Goal: Task Accomplishment & Management: Manage account settings

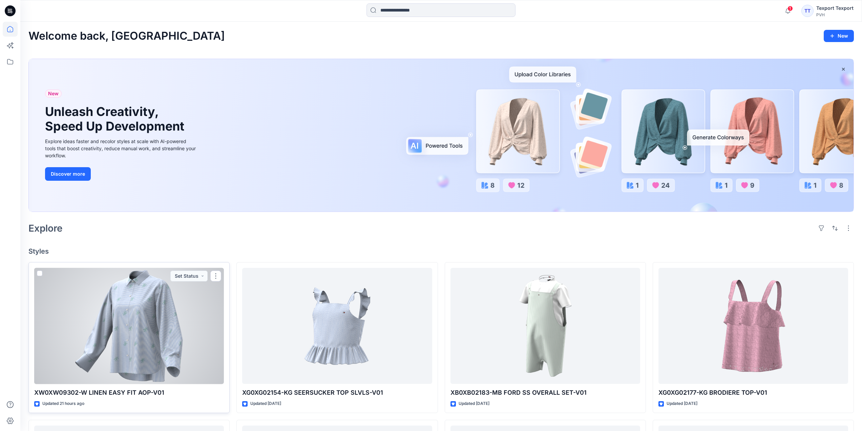
click at [193, 311] on div at bounding box center [129, 326] width 190 height 116
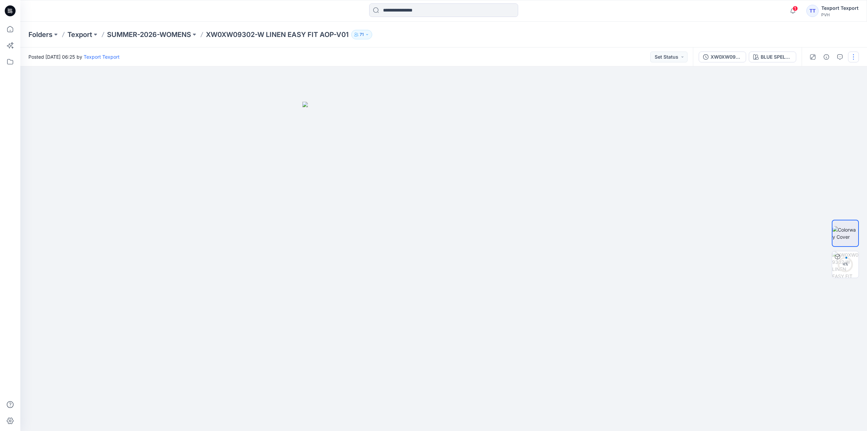
click at [852, 56] on button "button" at bounding box center [853, 56] width 11 height 11
click at [812, 91] on p "Edit" at bounding box center [810, 91] width 8 height 7
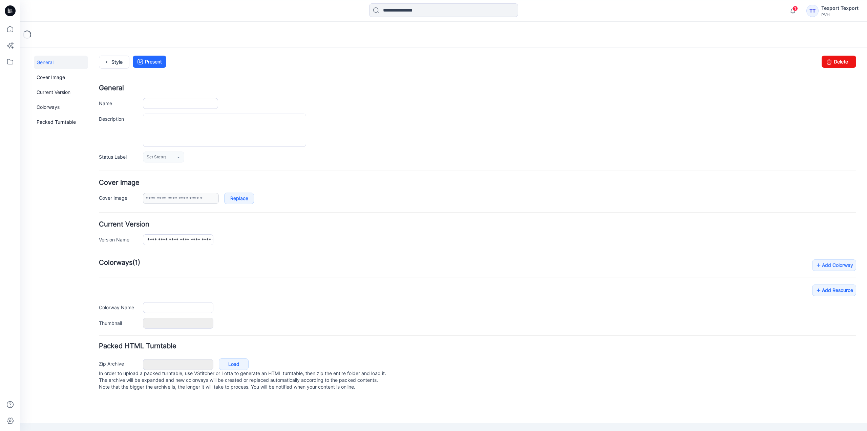
type input "**********"
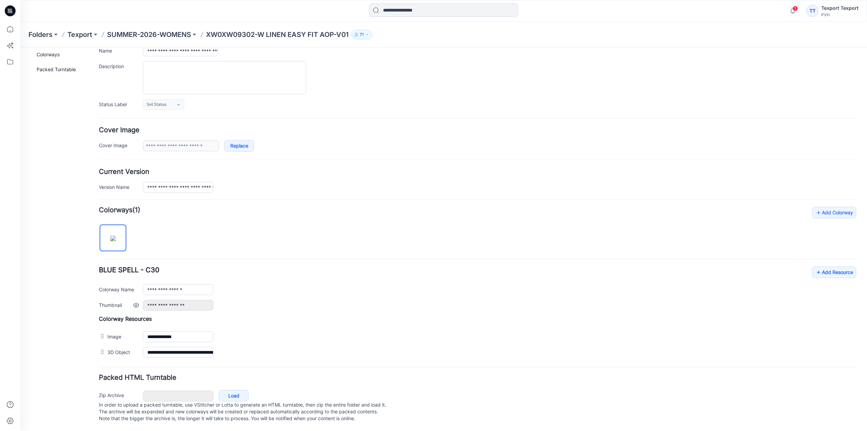
scroll to position [59, 0]
click at [825, 267] on link "Add Resource" at bounding box center [834, 272] width 44 height 12
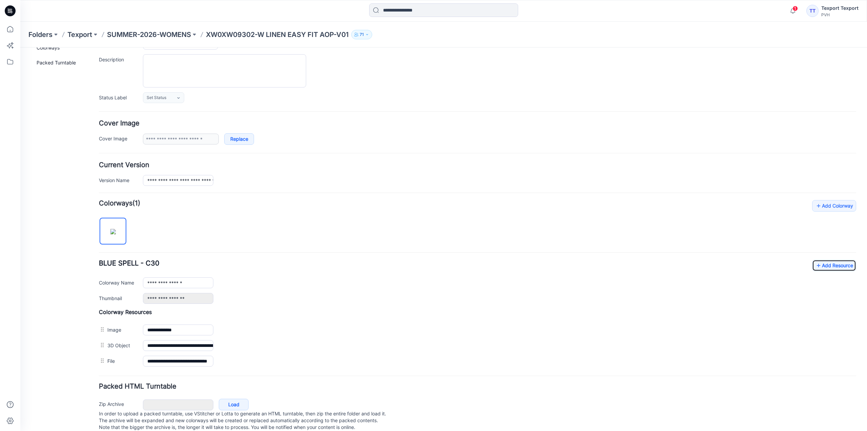
click at [11, 11] on icon at bounding box center [11, 11] width 3 height 0
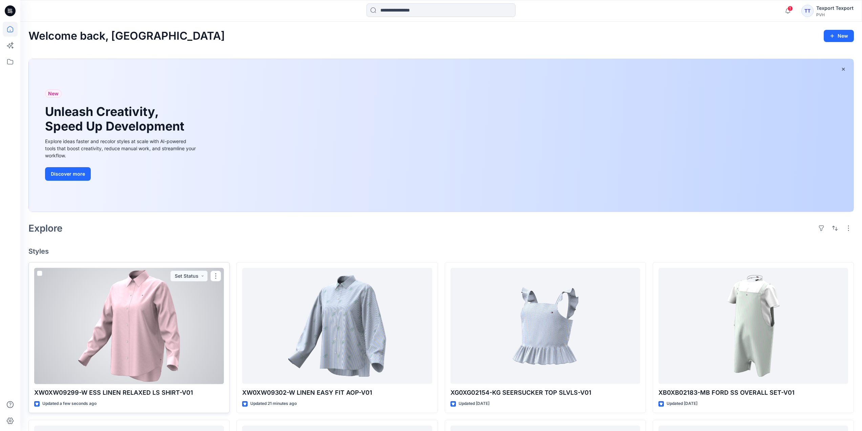
click at [206, 301] on div at bounding box center [129, 326] width 190 height 116
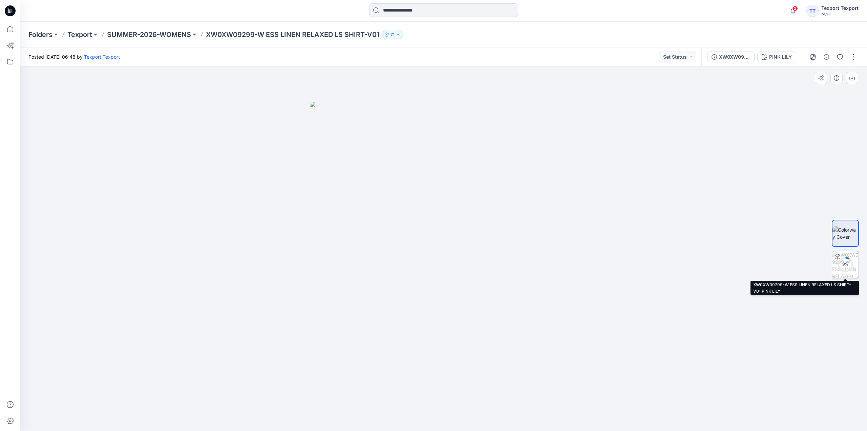
click at [848, 262] on div "9 %" at bounding box center [846, 264] width 16 height 6
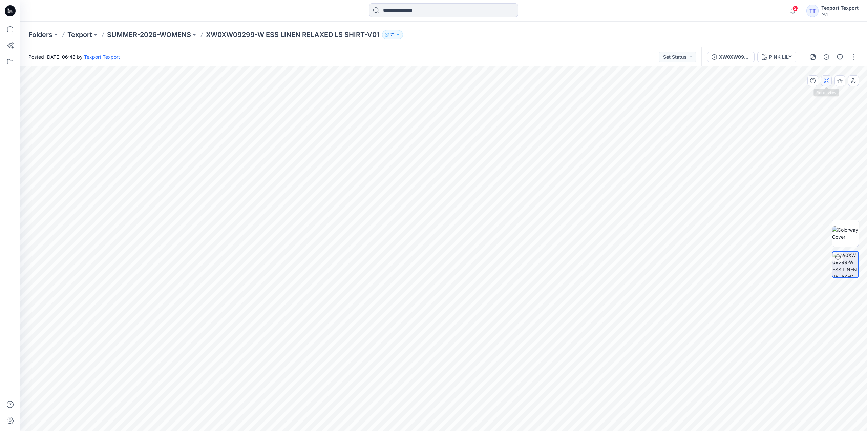
click at [828, 84] on button "button" at bounding box center [826, 80] width 11 height 11
click at [856, 58] on button "button" at bounding box center [853, 56] width 11 height 11
click at [817, 91] on button "Edit" at bounding box center [825, 91] width 62 height 13
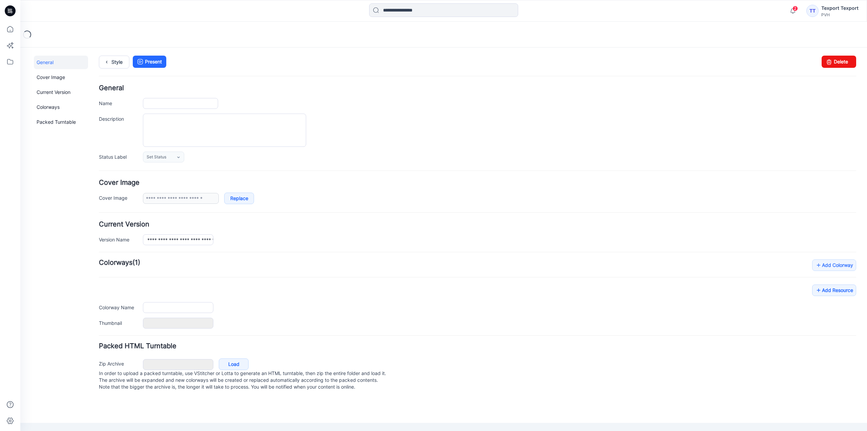
type input "**********"
type input "*********"
type input "**********"
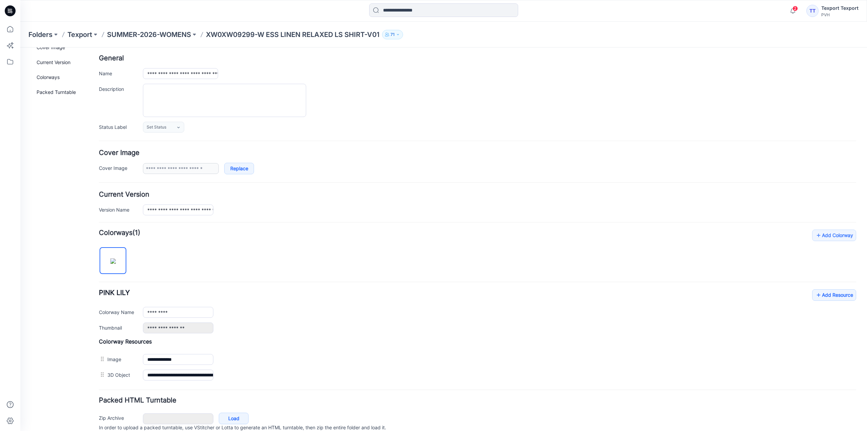
scroll to position [59, 0]
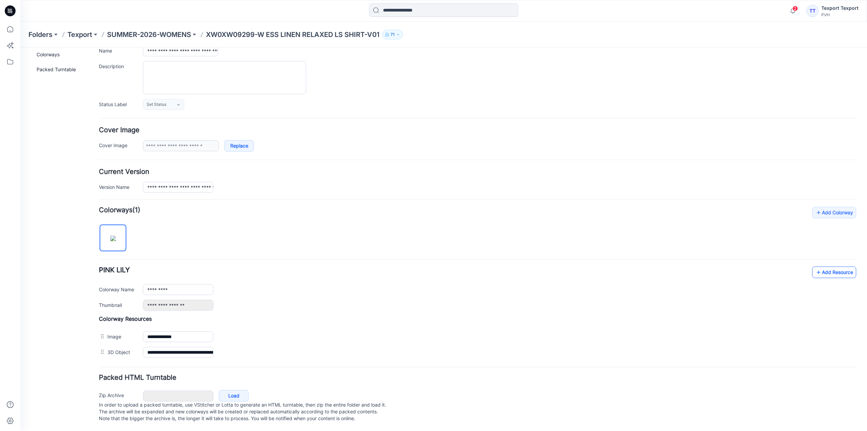
click at [817, 267] on icon at bounding box center [819, 272] width 7 height 11
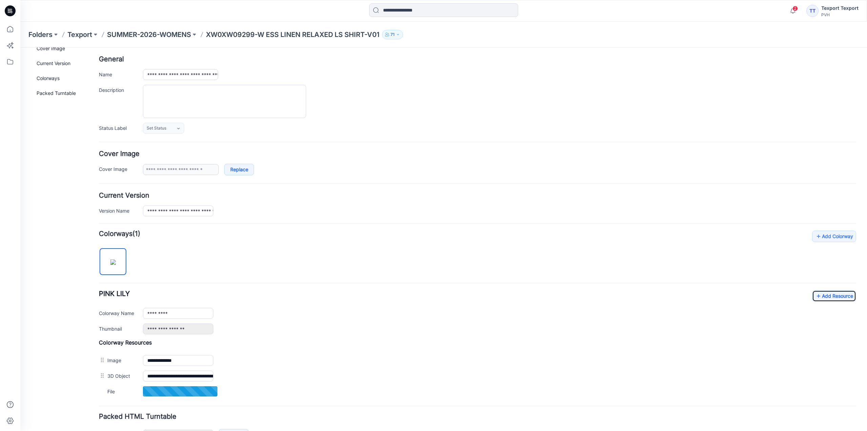
scroll to position [0, 0]
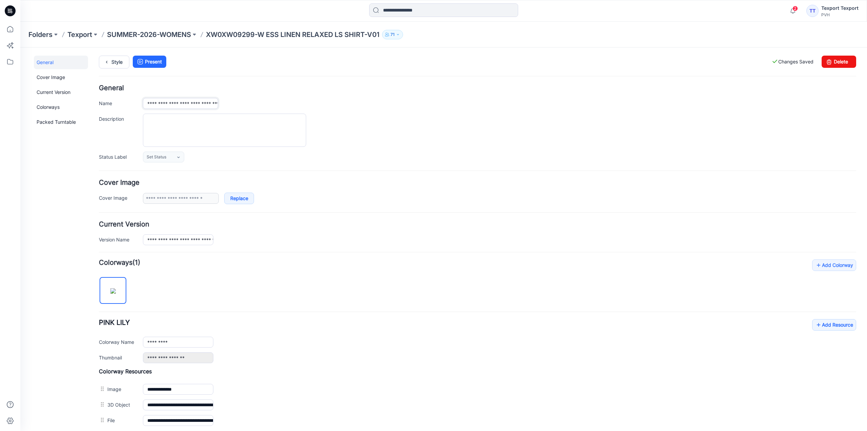
drag, startPoint x: 147, startPoint y: 104, endPoint x: 154, endPoint y: 106, distance: 7.2
click at [154, 106] on input "**********" at bounding box center [180, 103] width 75 height 11
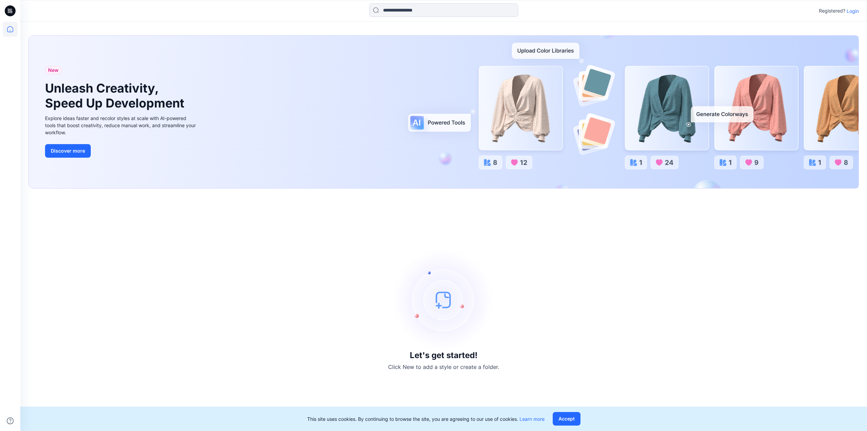
click at [853, 12] on p "Login" at bounding box center [853, 10] width 12 height 7
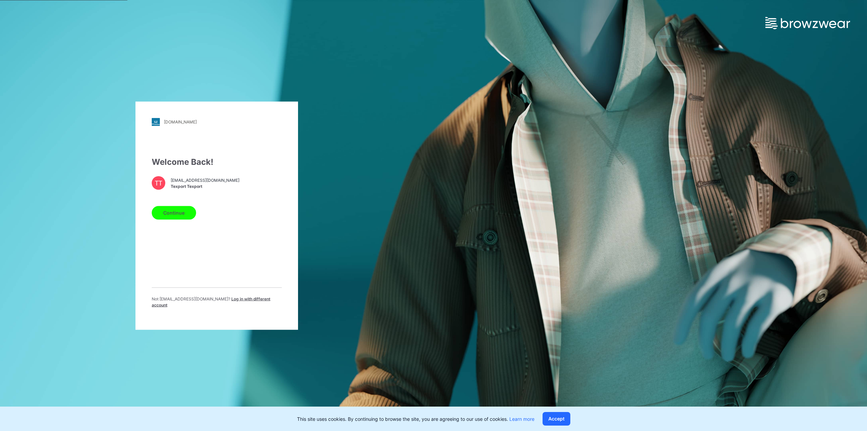
click at [183, 219] on button "Continue" at bounding box center [174, 213] width 44 height 14
click at [177, 214] on button "Continue" at bounding box center [174, 213] width 44 height 14
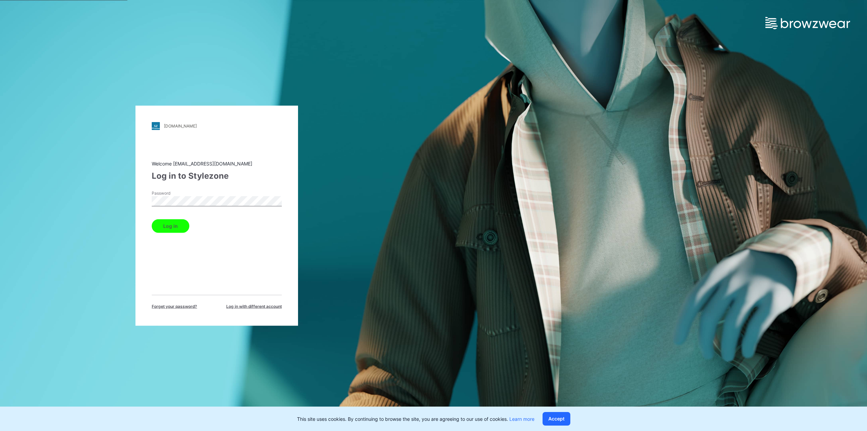
click at [178, 226] on button "Log in" at bounding box center [171, 226] width 38 height 14
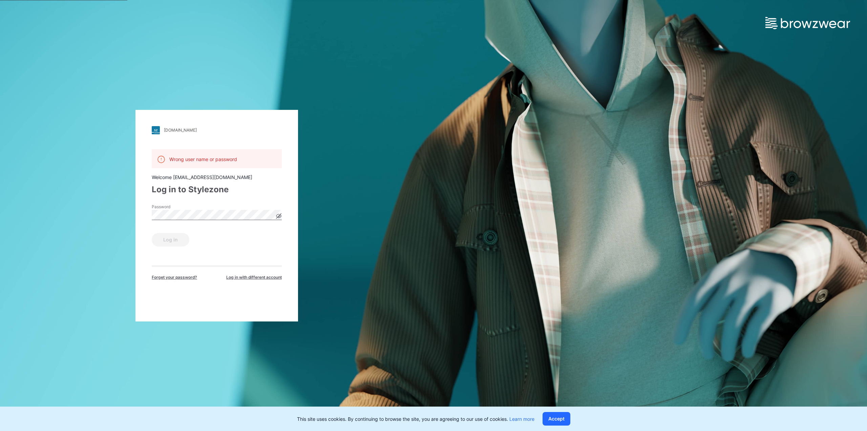
click at [176, 240] on div "Log in" at bounding box center [217, 238] width 130 height 16
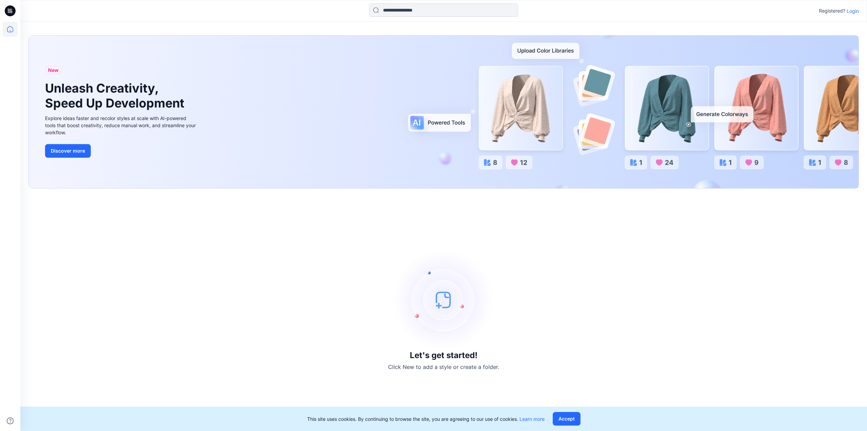
click at [850, 11] on p "Login" at bounding box center [853, 10] width 12 height 7
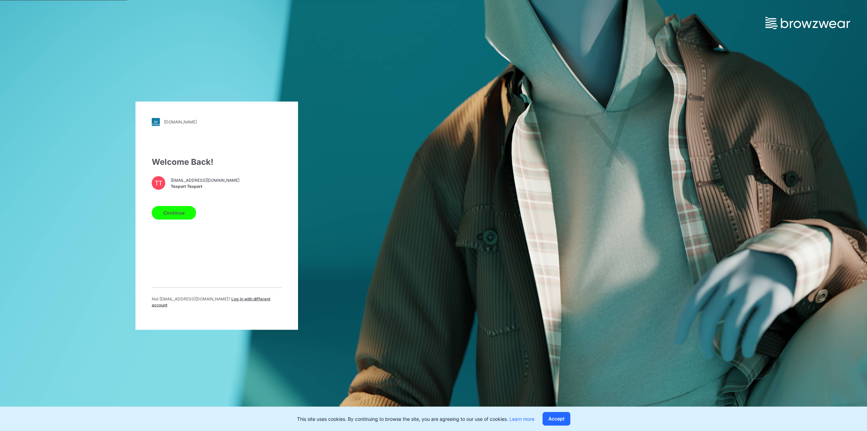
click at [182, 216] on button "Continue" at bounding box center [174, 213] width 44 height 14
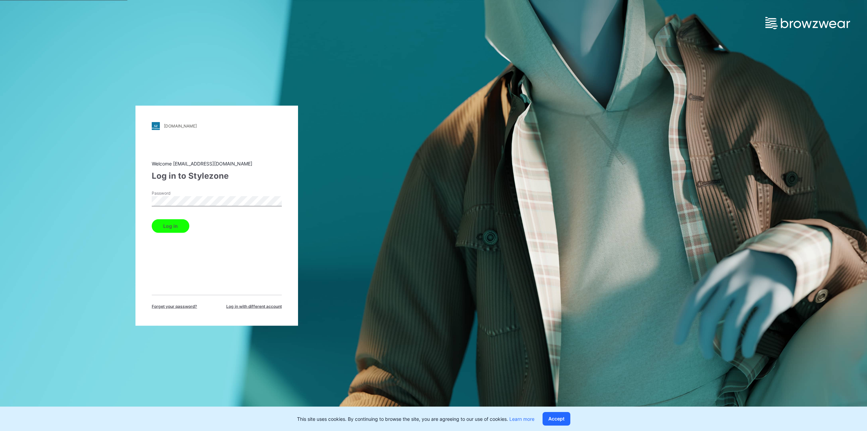
click at [178, 225] on button "Log in" at bounding box center [171, 226] width 38 height 14
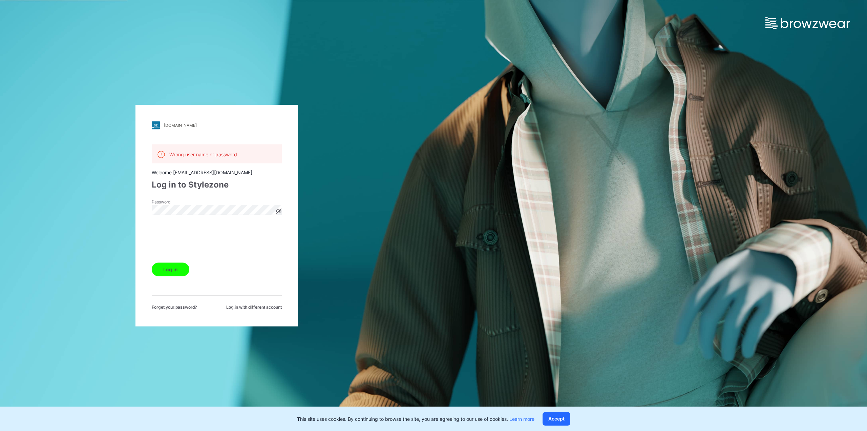
click at [168, 267] on button "Log in" at bounding box center [171, 269] width 38 height 14
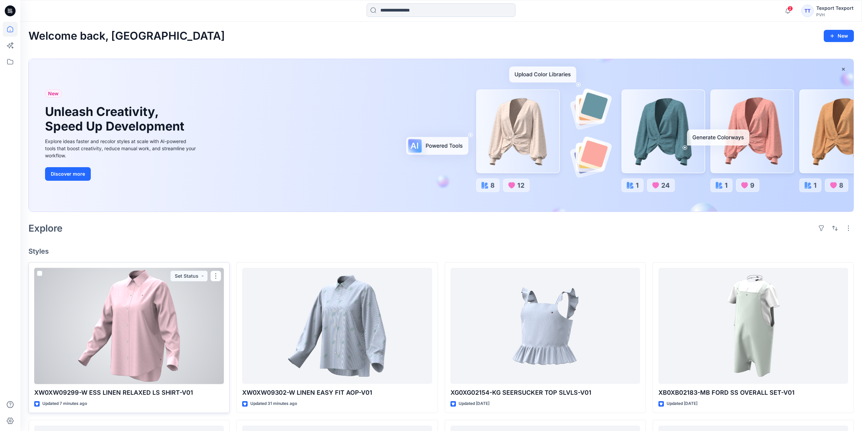
click at [174, 307] on div at bounding box center [129, 326] width 190 height 116
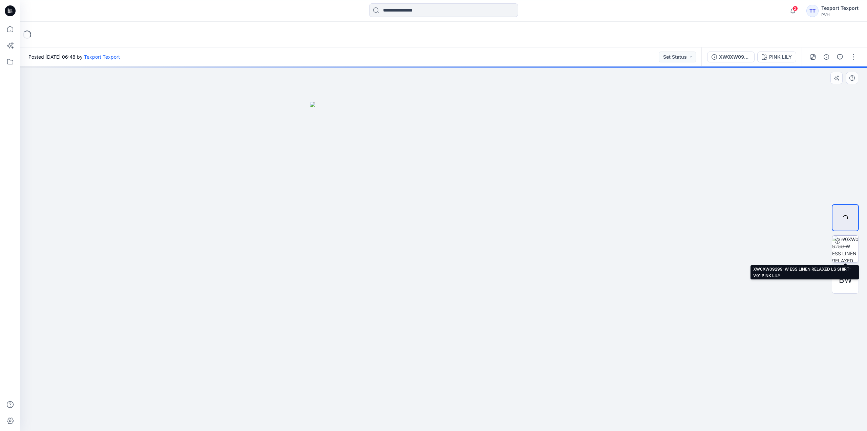
click at [847, 249] on div at bounding box center [845, 248] width 27 height 27
